Goal: Task Accomplishment & Management: Manage account settings

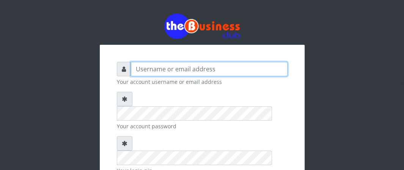
type input "Boboyen"
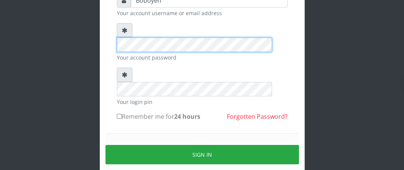
scroll to position [91, 0]
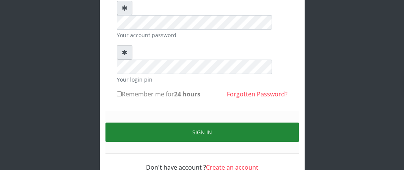
click at [177, 122] on button "Sign in" at bounding box center [201, 131] width 193 height 19
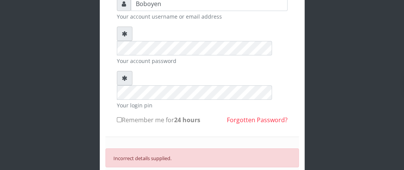
scroll to position [15, 0]
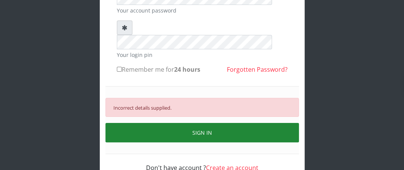
click at [241, 123] on button "SIGN IN" at bounding box center [201, 132] width 193 height 19
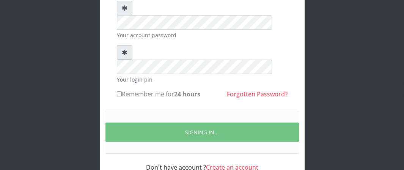
scroll to position [116, 0]
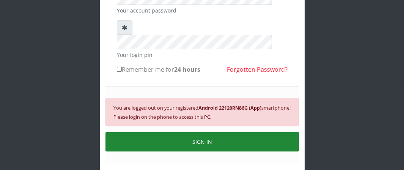
click at [268, 132] on button "SIGN IN" at bounding box center [201, 141] width 193 height 19
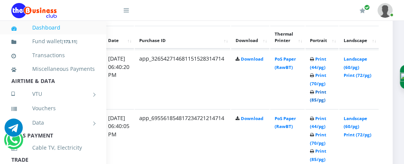
scroll to position [417, 159]
